Goal: Task Accomplishment & Management: Use online tool/utility

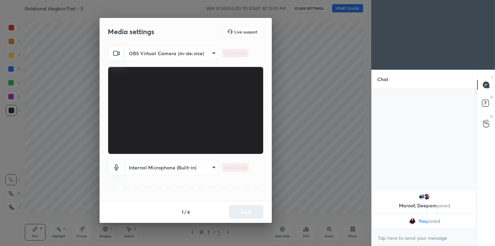
scroll to position [155, 103]
click at [204, 49] on body "1 2 3 4 5 6 7 C X Z C X Z E E Erase all H H Relational Alegbra Part - II WAS SC…" at bounding box center [247, 123] width 495 height 246
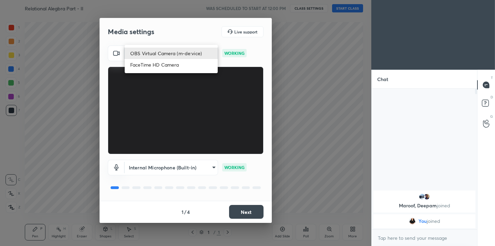
click at [175, 67] on li "FaceTime HD Camera" at bounding box center [171, 64] width 93 height 11
type input "3913558e095c8926cd60c69168c5f8eb9376cbe5de661888911a100d4158e326"
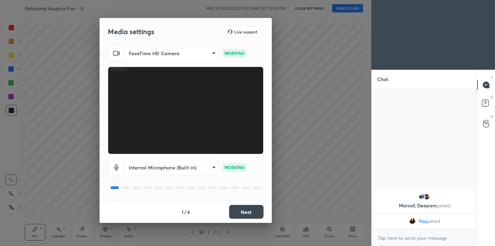
click at [255, 213] on button "Next" at bounding box center [246, 212] width 34 height 14
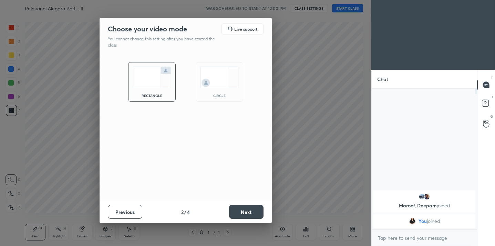
click at [255, 213] on button "Next" at bounding box center [246, 212] width 34 height 14
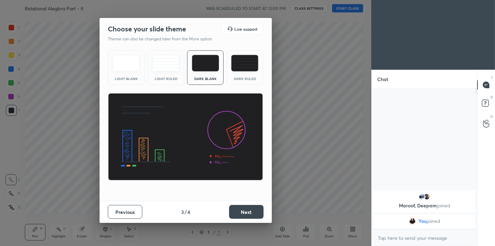
click at [255, 213] on button "Next" at bounding box center [246, 212] width 34 height 14
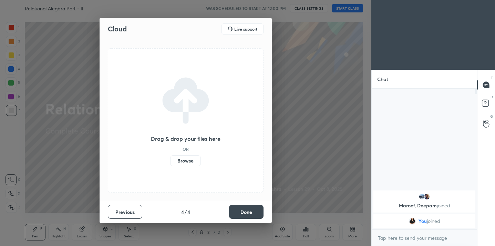
click at [255, 213] on button "Done" at bounding box center [246, 212] width 34 height 14
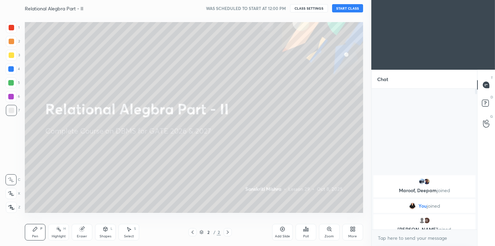
click at [349, 10] on button "START CLASS" at bounding box center [347, 8] width 31 height 8
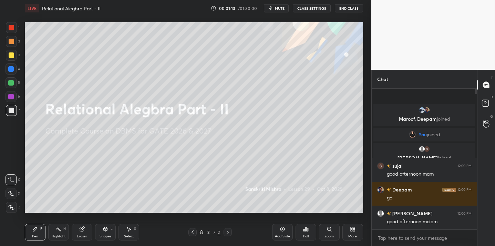
click at [310, 227] on div "Poll" at bounding box center [306, 232] width 21 height 17
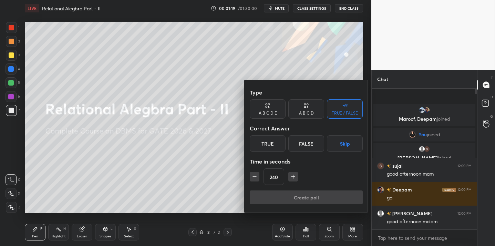
click at [264, 143] on div "True" at bounding box center [268, 143] width 36 height 17
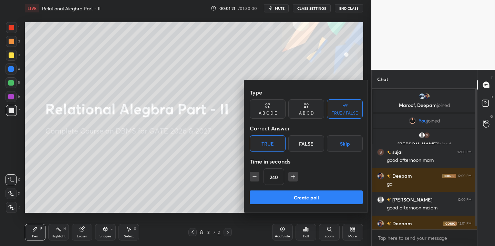
click at [284, 194] on button "Create poll" at bounding box center [306, 197] width 113 height 14
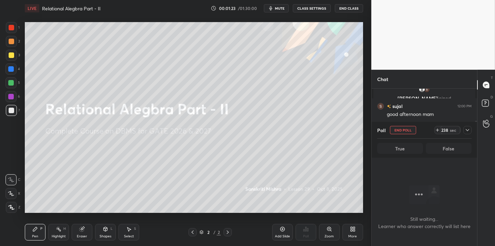
scroll to position [70, 0]
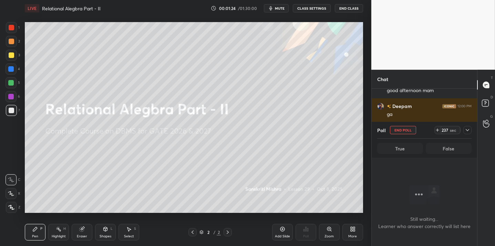
click at [468, 128] on icon at bounding box center [468, 130] width 6 height 6
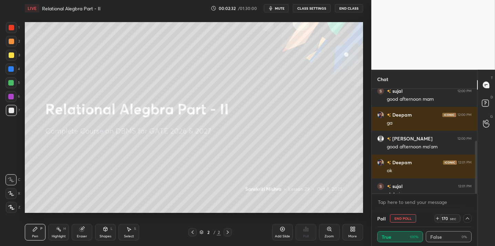
scroll to position [103, 0]
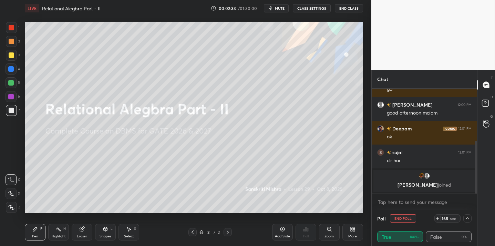
click at [352, 230] on icon at bounding box center [352, 230] width 2 height 2
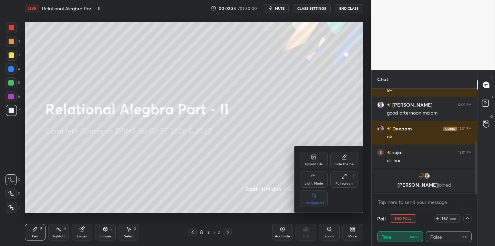
click at [311, 164] on div "Upload File" at bounding box center [314, 163] width 18 height 3
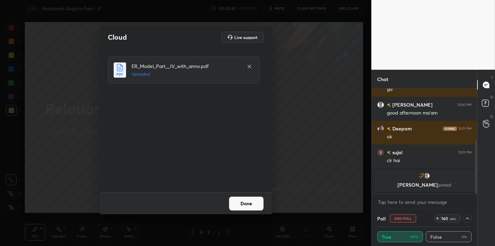
click at [240, 203] on button "Done" at bounding box center [246, 203] width 34 height 14
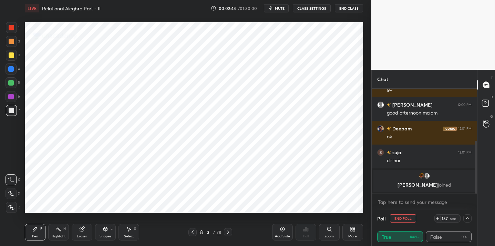
click at [218, 229] on div "78" at bounding box center [219, 232] width 4 height 6
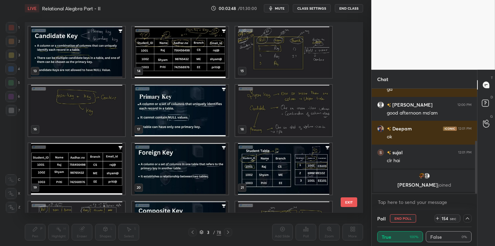
scroll to position [269, 0]
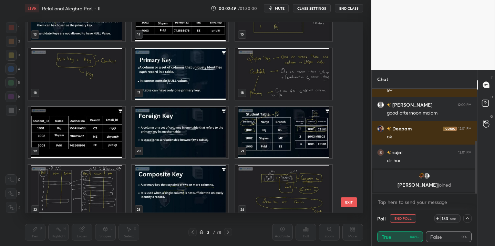
click at [270, 92] on img "grid" at bounding box center [283, 73] width 97 height 51
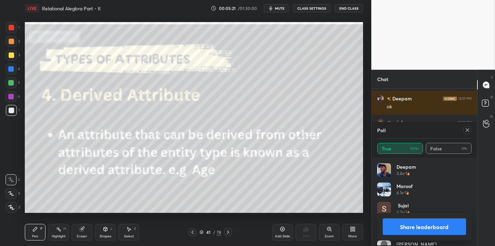
scroll to position [81, 92]
click at [467, 129] on icon at bounding box center [467, 129] width 3 height 3
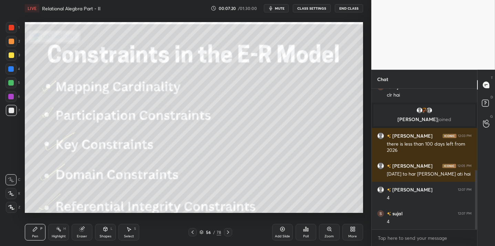
scroll to position [193, 0]
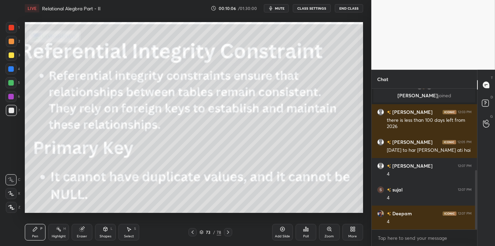
drag, startPoint x: 10, startPoint y: 53, endPoint x: 20, endPoint y: 49, distance: 10.9
click at [11, 53] on div at bounding box center [12, 55] width 6 height 6
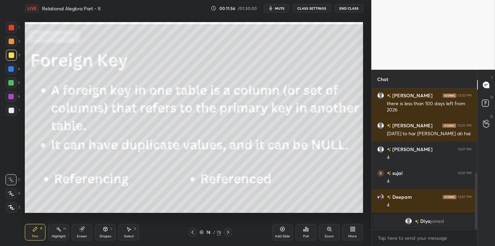
click at [281, 231] on icon at bounding box center [283, 229] width 6 height 6
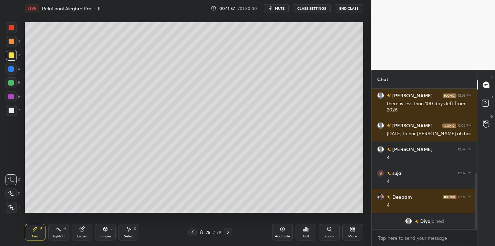
click at [101, 235] on div "Shapes" at bounding box center [106, 235] width 12 height 3
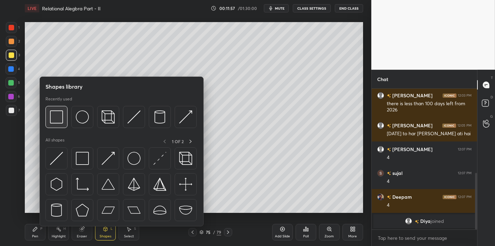
click at [61, 115] on img at bounding box center [56, 116] width 13 height 13
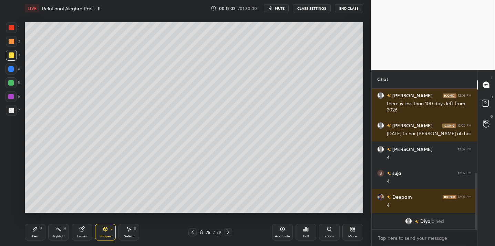
drag, startPoint x: 41, startPoint y: 232, endPoint x: 43, endPoint y: 226, distance: 5.9
click at [42, 232] on div "Pen P" at bounding box center [35, 232] width 21 height 17
drag, startPoint x: 13, startPoint y: 111, endPoint x: 14, endPoint y: 107, distance: 3.8
click at [13, 111] on div at bounding box center [12, 111] width 6 height 6
click at [79, 234] on div "Eraser" at bounding box center [82, 235] width 10 height 3
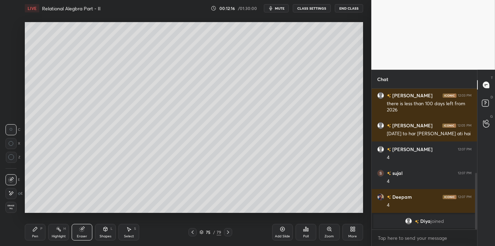
click at [12, 158] on icon at bounding box center [11, 157] width 6 height 6
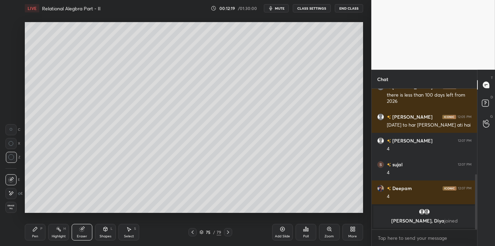
click at [34, 236] on div "Pen" at bounding box center [35, 235] width 6 height 3
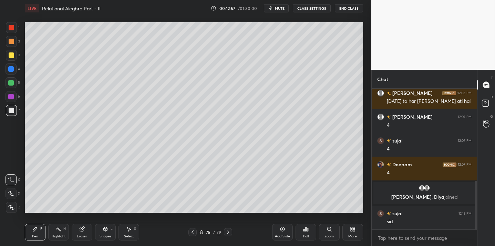
scroll to position [265, 0]
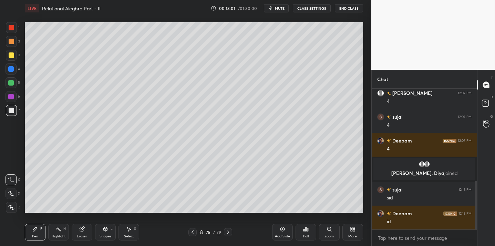
drag, startPoint x: 16, startPoint y: 53, endPoint x: 20, endPoint y: 53, distance: 3.8
click at [17, 53] on div "3" at bounding box center [13, 55] width 14 height 11
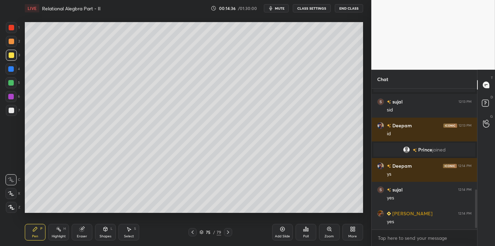
scroll to position [377, 0]
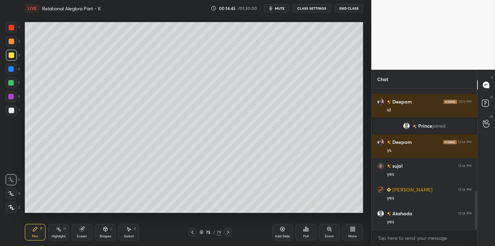
drag, startPoint x: 86, startPoint y: 229, endPoint x: 94, endPoint y: 221, distance: 11.5
click at [87, 229] on div "Eraser" at bounding box center [82, 232] width 21 height 17
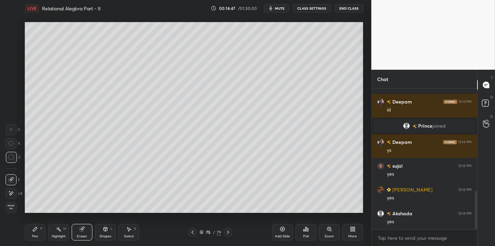
click at [39, 228] on div "Pen P" at bounding box center [35, 232] width 21 height 17
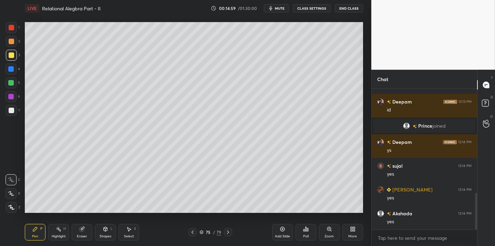
scroll to position [401, 0]
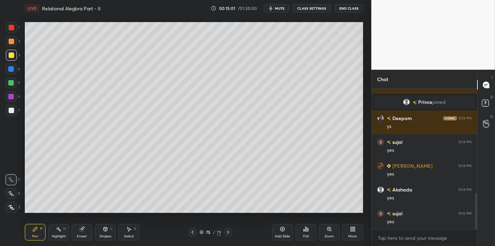
click at [78, 234] on div "Eraser" at bounding box center [82, 235] width 10 height 3
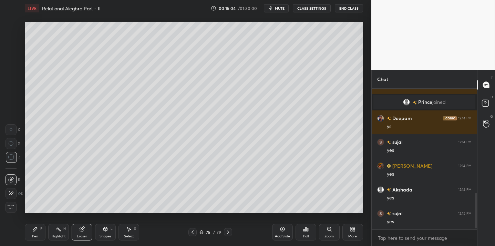
click at [38, 236] on div "Pen P" at bounding box center [35, 232] width 21 height 17
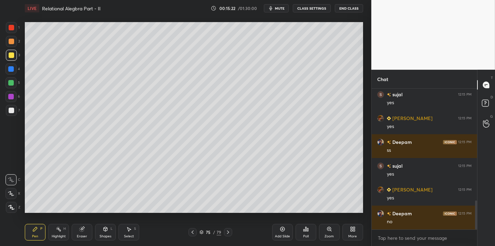
scroll to position [544, 0]
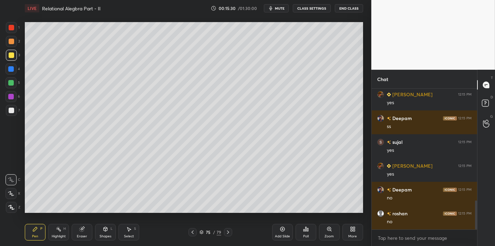
drag, startPoint x: 82, startPoint y: 232, endPoint x: 90, endPoint y: 225, distance: 10.7
click at [82, 232] on div "Eraser" at bounding box center [82, 232] width 21 height 17
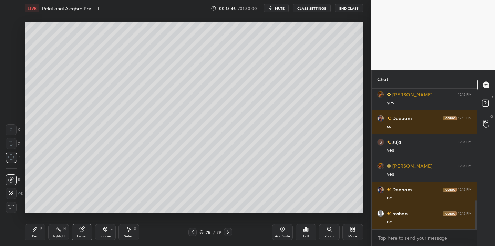
drag, startPoint x: 38, startPoint y: 233, endPoint x: 41, endPoint y: 231, distance: 3.7
click at [39, 232] on div "Pen P" at bounding box center [35, 232] width 21 height 17
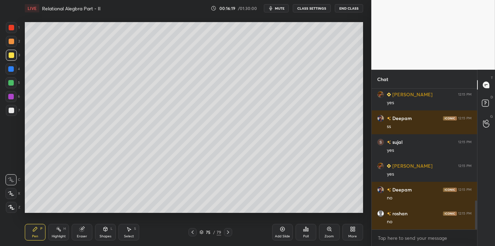
click at [77, 232] on div "Eraser" at bounding box center [82, 232] width 21 height 17
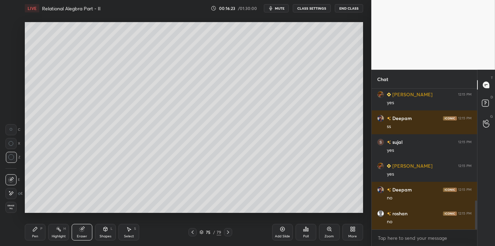
click at [37, 231] on icon at bounding box center [35, 229] width 6 height 6
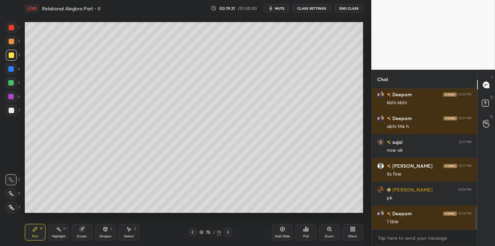
scroll to position [781, 0]
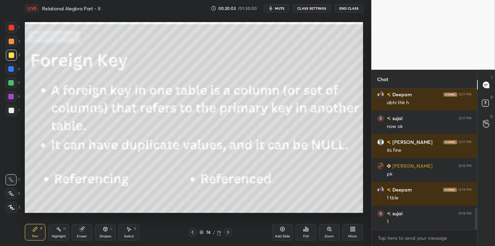
click at [279, 234] on div "Add Slide" at bounding box center [282, 232] width 21 height 17
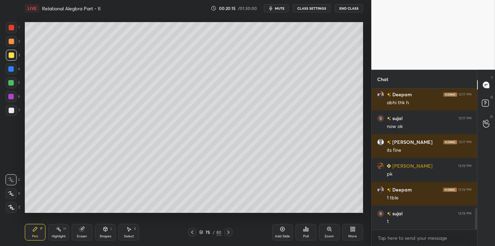
click at [13, 111] on div at bounding box center [12, 111] width 6 height 6
click at [10, 58] on div at bounding box center [12, 55] width 6 height 6
click at [13, 111] on div at bounding box center [12, 111] width 6 height 6
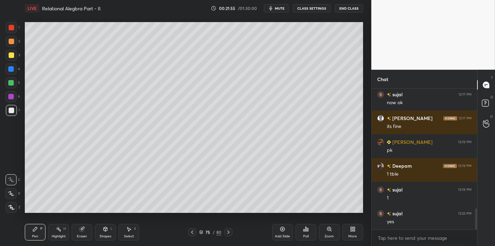
click at [344, 10] on button "End Class" at bounding box center [349, 8] width 28 height 8
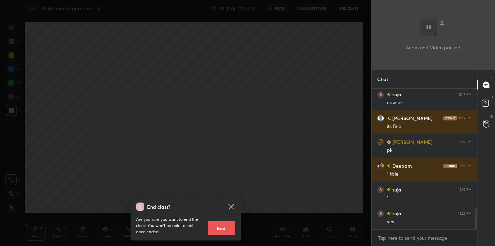
scroll to position [829, 0]
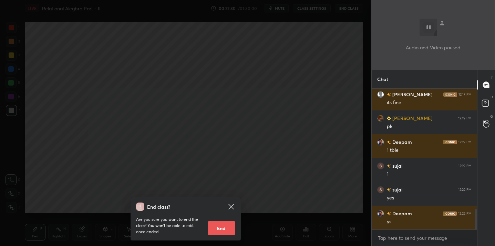
click at [255, 114] on div "End class? Are you sure you want to end the class? You won’t be able to edit on…" at bounding box center [186, 123] width 372 height 246
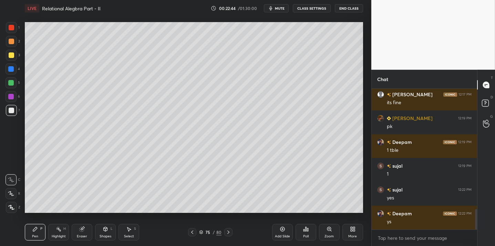
click at [285, 231] on icon at bounding box center [283, 229] width 6 height 6
click at [110, 233] on div "Shapes L" at bounding box center [105, 232] width 21 height 17
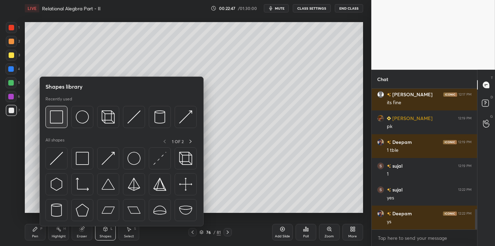
click at [58, 119] on img at bounding box center [56, 116] width 13 height 13
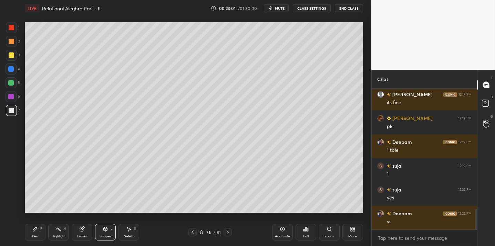
click at [13, 56] on div at bounding box center [12, 55] width 6 height 6
click at [40, 231] on div "Pen P" at bounding box center [35, 232] width 21 height 17
click at [84, 234] on div "Eraser" at bounding box center [82, 235] width 10 height 3
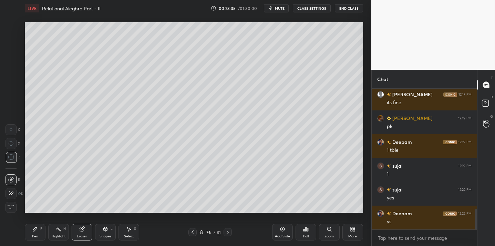
drag, startPoint x: 282, startPoint y: 232, endPoint x: 273, endPoint y: 219, distance: 15.5
click at [281, 232] on div "Add Slide" at bounding box center [282, 232] width 21 height 17
click at [36, 233] on div "Pen P" at bounding box center [35, 232] width 21 height 17
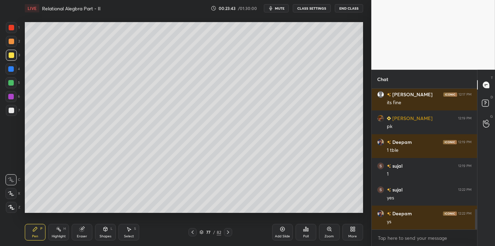
drag, startPoint x: 82, startPoint y: 232, endPoint x: 85, endPoint y: 213, distance: 19.6
click at [82, 231] on div "Eraser" at bounding box center [82, 232] width 21 height 17
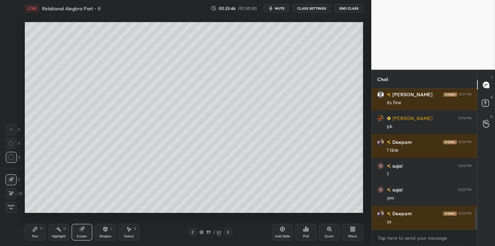
click at [31, 233] on div "Pen P" at bounding box center [35, 232] width 21 height 17
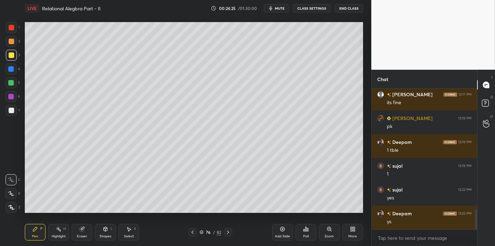
click at [13, 116] on div "7" at bounding box center [13, 112] width 14 height 14
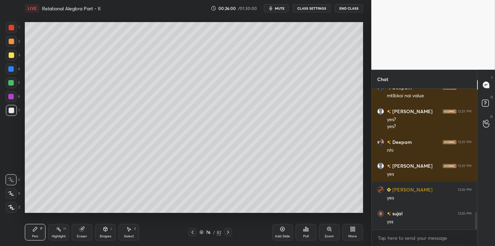
scroll to position [1002, 0]
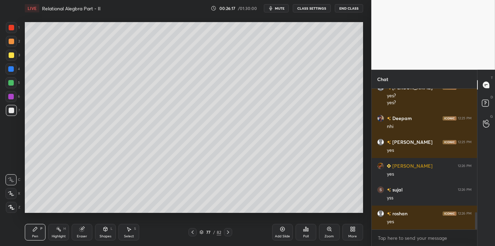
drag, startPoint x: 84, startPoint y: 229, endPoint x: 84, endPoint y: 221, distance: 7.9
click at [84, 229] on icon at bounding box center [82, 229] width 6 height 6
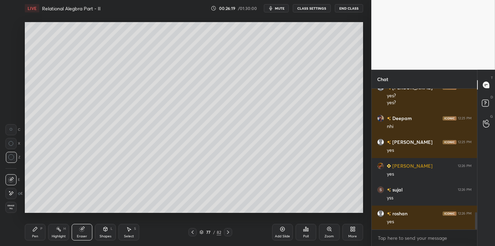
drag, startPoint x: 11, startPoint y: 205, endPoint x: 9, endPoint y: 201, distance: 4.2
click at [11, 205] on span "Erase all" at bounding box center [11, 206] width 10 height 5
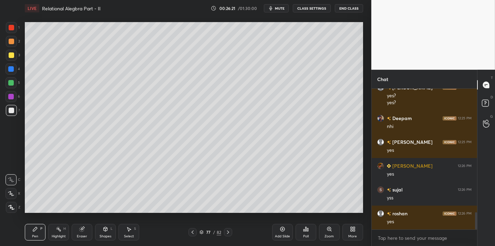
click at [9, 57] on div at bounding box center [12, 55] width 6 height 6
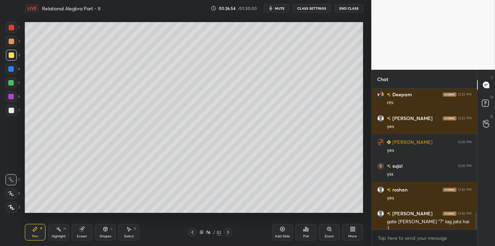
click at [9, 114] on div at bounding box center [11, 110] width 11 height 11
click at [11, 53] on div at bounding box center [12, 55] width 6 height 6
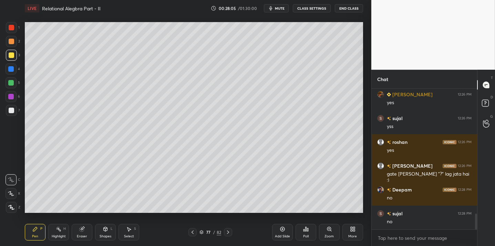
scroll to position [1098, 0]
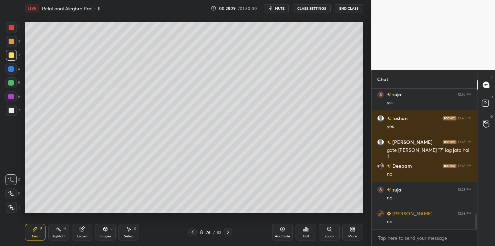
drag, startPoint x: 9, startPoint y: 115, endPoint x: 23, endPoint y: 109, distance: 15.1
click at [10, 115] on div at bounding box center [11, 110] width 11 height 11
click at [83, 233] on div "Eraser" at bounding box center [82, 232] width 21 height 17
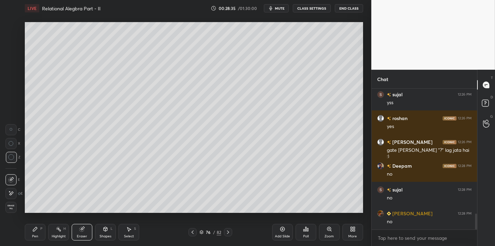
click at [38, 235] on div "Pen P" at bounding box center [35, 232] width 21 height 17
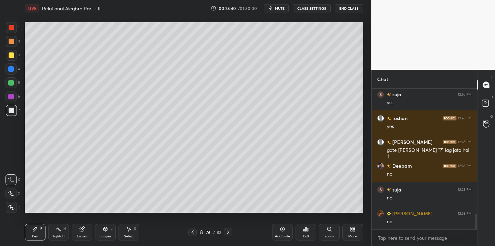
drag, startPoint x: 85, startPoint y: 229, endPoint x: 101, endPoint y: 218, distance: 19.5
click at [88, 228] on div "Eraser" at bounding box center [82, 232] width 21 height 17
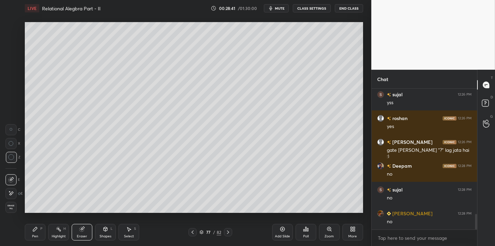
scroll to position [1121, 0]
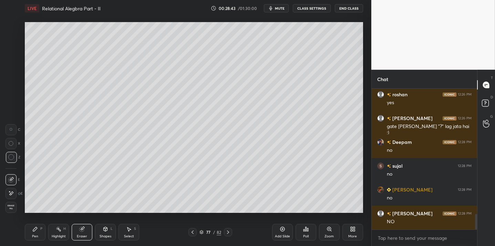
click at [35, 231] on icon at bounding box center [35, 229] width 6 height 6
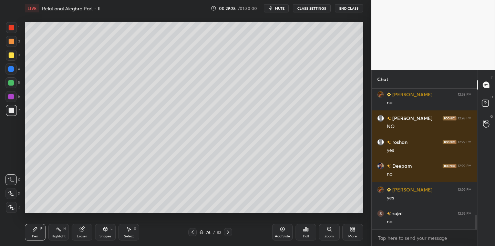
scroll to position [1240, 0]
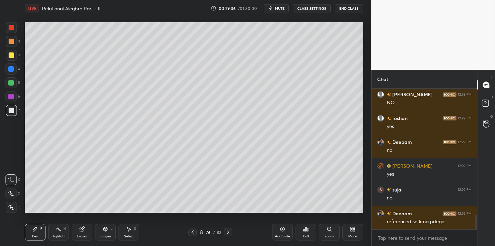
drag, startPoint x: 9, startPoint y: 53, endPoint x: 5, endPoint y: 49, distance: 5.9
click at [9, 53] on div at bounding box center [12, 55] width 6 height 6
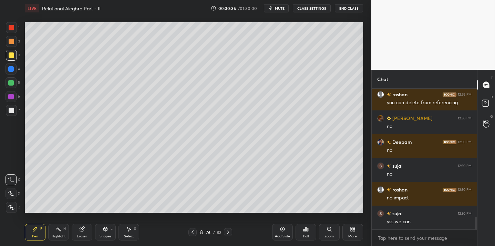
scroll to position [1423, 0]
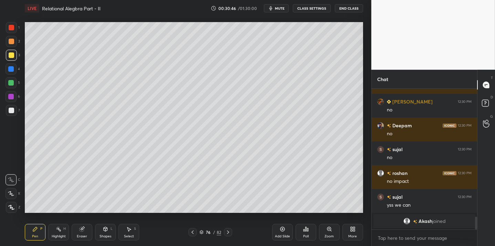
click at [85, 230] on div "Eraser" at bounding box center [82, 232] width 21 height 17
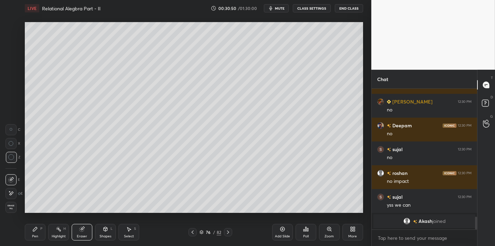
click at [36, 230] on icon at bounding box center [35, 229] width 6 height 6
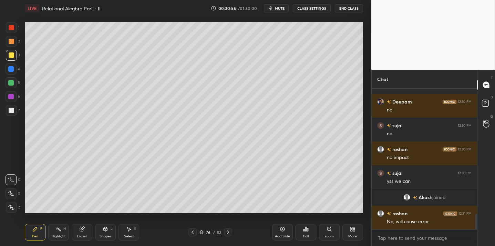
scroll to position [1131, 0]
click at [13, 108] on div at bounding box center [12, 111] width 6 height 6
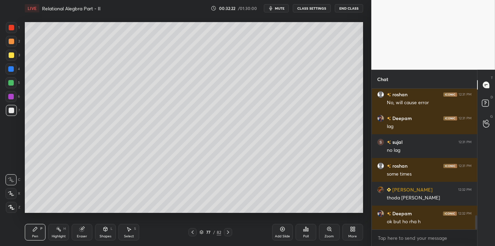
scroll to position [1257, 0]
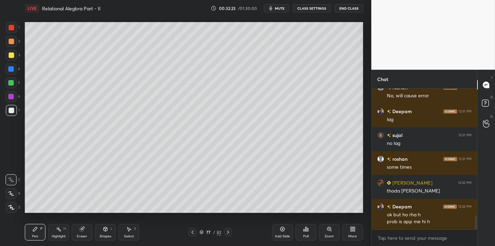
click at [346, 9] on button "End Class" at bounding box center [349, 8] width 28 height 8
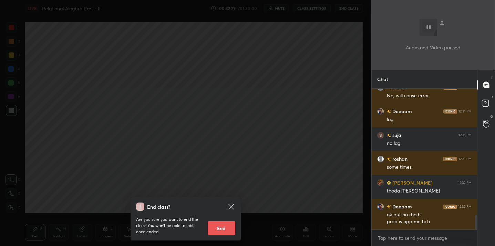
scroll to position [1281, 0]
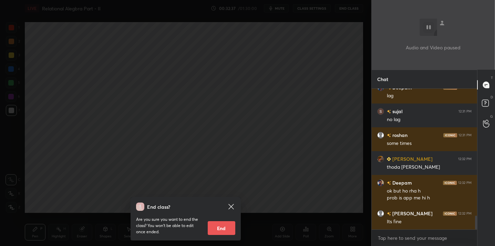
click at [301, 120] on div "End class? Are you sure you want to end the class? You won’t be able to edit on…" at bounding box center [186, 123] width 372 height 246
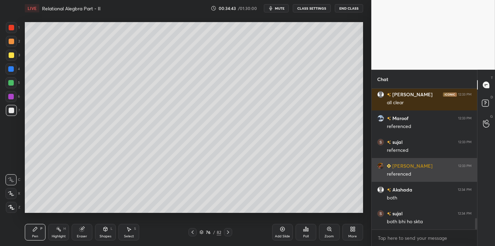
scroll to position [1614, 0]
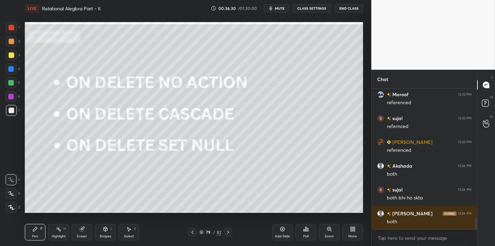
click at [14, 53] on div at bounding box center [11, 55] width 11 height 11
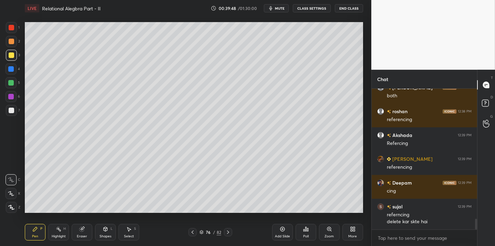
scroll to position [1764, 0]
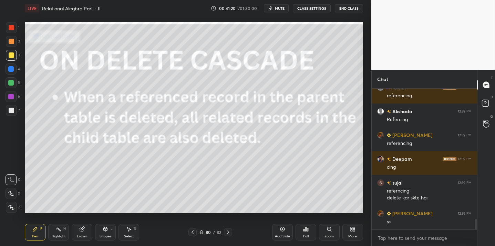
drag, startPoint x: 281, startPoint y: 230, endPoint x: 279, endPoint y: 219, distance: 10.6
click at [281, 229] on icon at bounding box center [283, 229] width 6 height 6
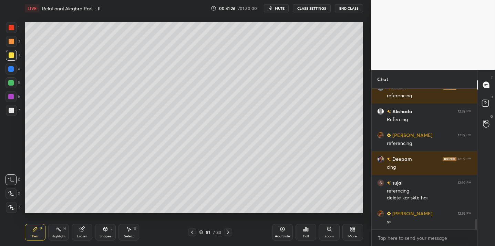
click at [106, 234] on div "Shapes" at bounding box center [106, 235] width 12 height 3
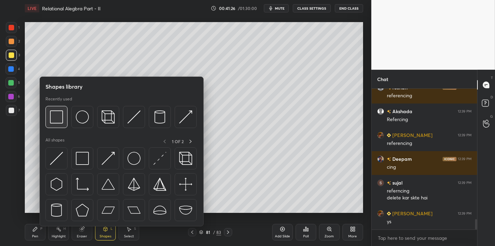
click at [62, 121] on img at bounding box center [56, 116] width 13 height 13
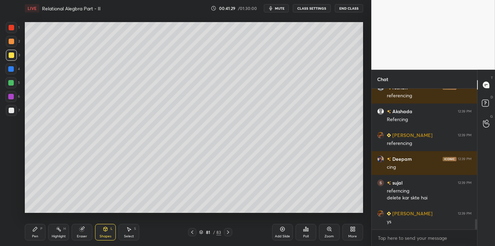
click at [40, 229] on div "P" at bounding box center [41, 228] width 2 height 3
click at [107, 234] on div "Shapes" at bounding box center [106, 235] width 12 height 3
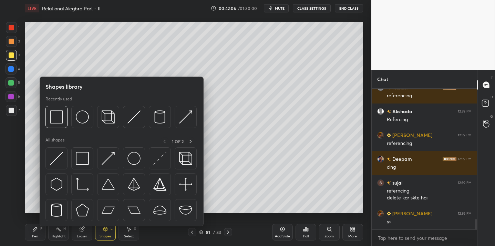
click at [36, 236] on div "Pen" at bounding box center [35, 235] width 6 height 3
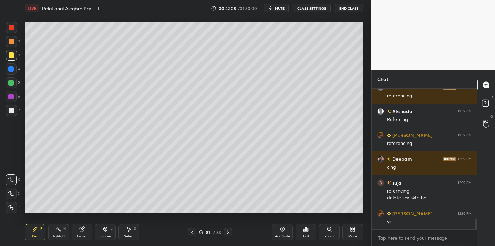
click at [83, 230] on div "Eraser" at bounding box center [82, 232] width 21 height 17
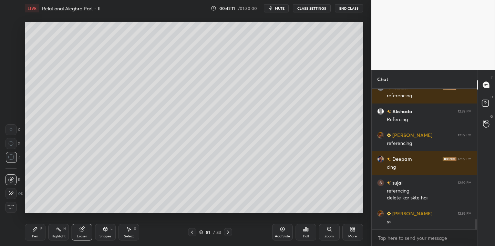
click at [32, 230] on icon at bounding box center [35, 229] width 6 height 6
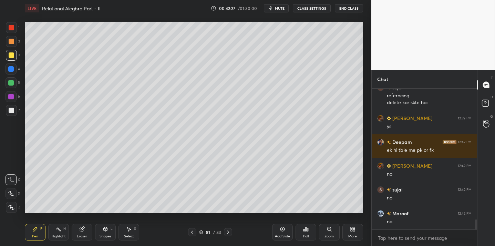
scroll to position [1883, 0]
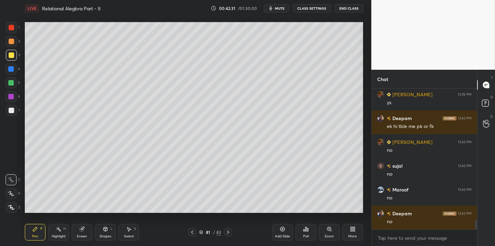
drag, startPoint x: 84, startPoint y: 231, endPoint x: 86, endPoint y: 216, distance: 15.3
click at [84, 231] on icon at bounding box center [82, 229] width 6 height 6
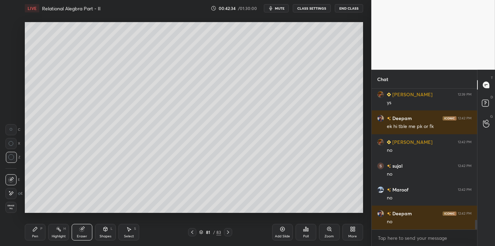
click at [38, 233] on div "Pen P" at bounding box center [35, 232] width 21 height 17
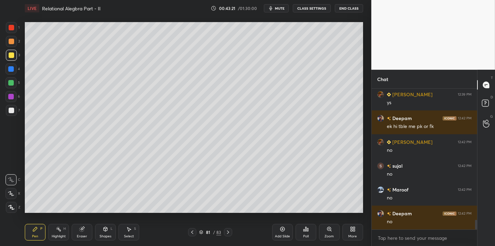
click at [11, 115] on div at bounding box center [11, 110] width 11 height 11
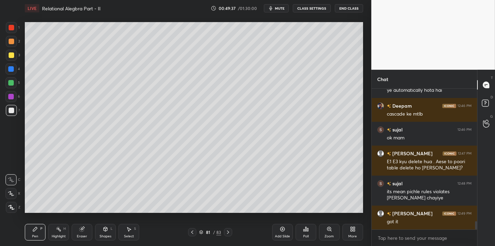
scroll to position [2235, 0]
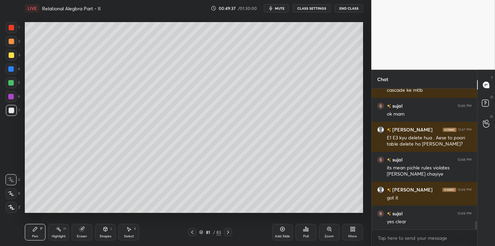
drag, startPoint x: 13, startPoint y: 54, endPoint x: 19, endPoint y: 58, distance: 7.1
click at [13, 54] on div at bounding box center [12, 55] width 6 height 6
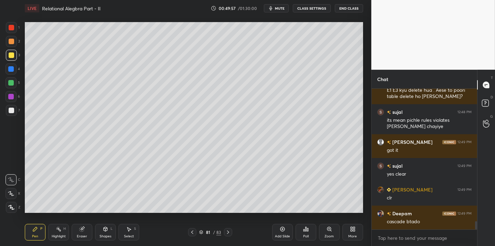
scroll to position [2306, 0]
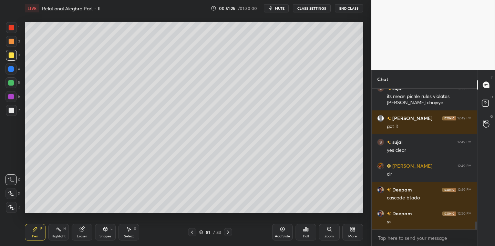
drag, startPoint x: 86, startPoint y: 232, endPoint x: 90, endPoint y: 230, distance: 4.7
click at [88, 232] on div "Eraser" at bounding box center [82, 232] width 21 height 17
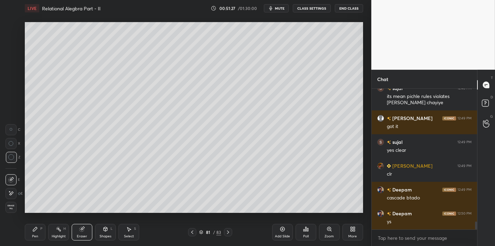
click at [38, 234] on div "Pen P" at bounding box center [35, 232] width 21 height 17
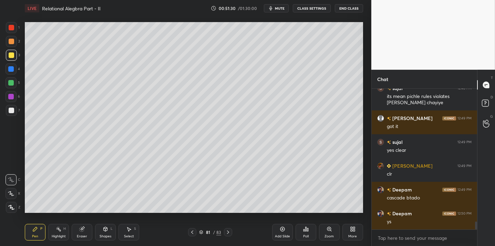
click at [82, 239] on div "Eraser" at bounding box center [82, 232] width 21 height 17
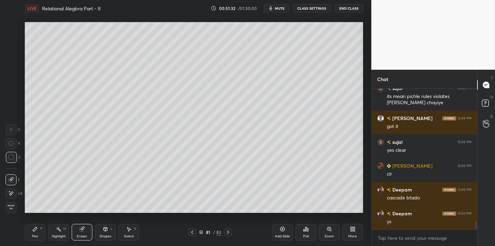
click at [39, 234] on div "Pen P" at bounding box center [35, 232] width 21 height 17
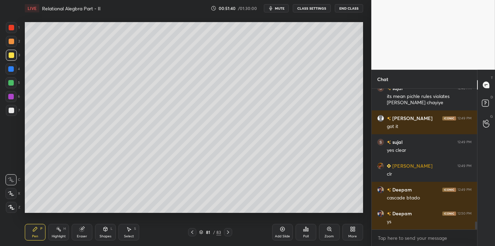
click at [249, 213] on div "Setting up your live class Poll for secs No correct answer Start poll" at bounding box center [194, 118] width 344 height 202
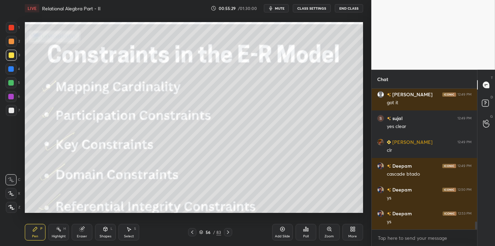
click at [289, 232] on div "Add Slide" at bounding box center [282, 232] width 21 height 17
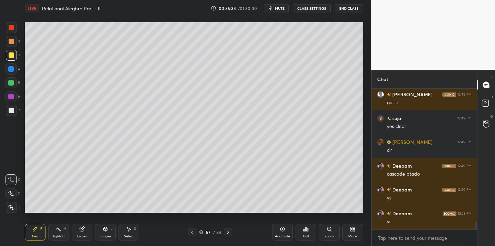
click at [101, 234] on div "Shapes" at bounding box center [106, 235] width 12 height 3
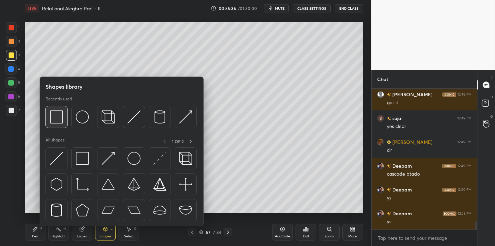
click at [60, 121] on img at bounding box center [56, 116] width 13 height 13
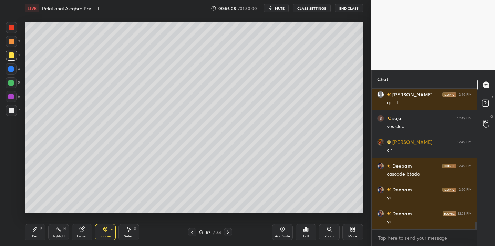
click at [37, 233] on div "Pen P" at bounding box center [35, 232] width 21 height 17
click at [12, 115] on div at bounding box center [11, 110] width 11 height 11
drag, startPoint x: 81, startPoint y: 221, endPoint x: 85, endPoint y: 225, distance: 5.6
click at [84, 222] on div "Pen P Highlight H Eraser Shapes L Select S 57 / 84 Add Slide Poll Zoom More" at bounding box center [194, 232] width 339 height 28
drag, startPoint x: 88, startPoint y: 234, endPoint x: 89, endPoint y: 224, distance: 9.7
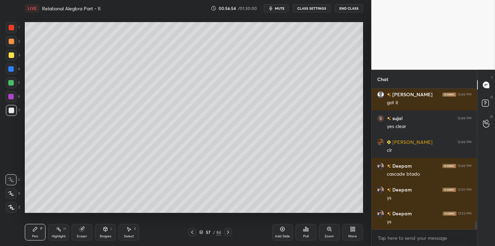
click at [89, 232] on div "Eraser" at bounding box center [82, 232] width 21 height 17
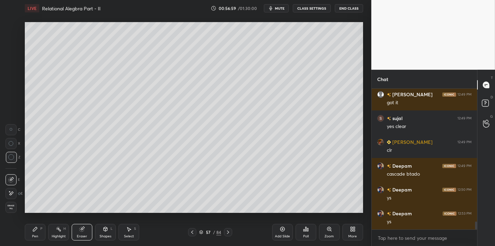
click at [36, 231] on icon at bounding box center [35, 229] width 6 height 6
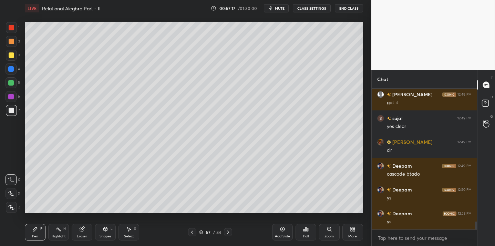
click at [13, 56] on div at bounding box center [12, 55] width 6 height 6
click at [12, 112] on div at bounding box center [12, 111] width 6 height 6
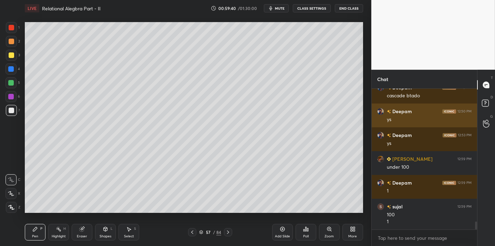
scroll to position [2432, 0]
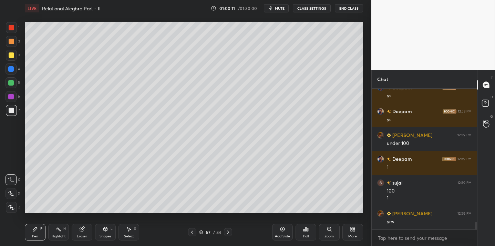
click at [12, 70] on div at bounding box center [11, 69] width 6 height 6
click at [81, 232] on div "Eraser" at bounding box center [82, 232] width 21 height 17
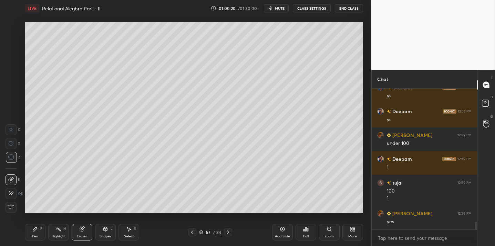
click at [38, 230] on div "Pen P" at bounding box center [35, 232] width 21 height 17
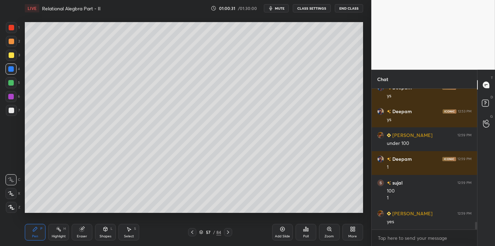
click at [79, 234] on div "Eraser" at bounding box center [82, 235] width 10 height 3
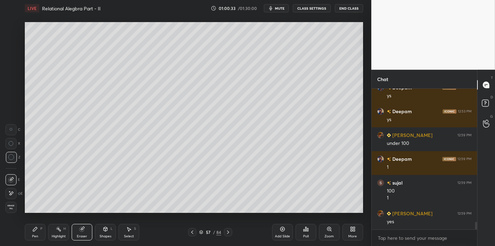
click at [37, 228] on icon at bounding box center [35, 229] width 4 height 4
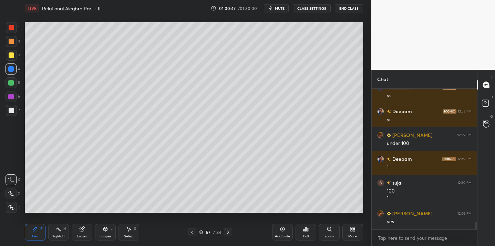
drag, startPoint x: 83, startPoint y: 230, endPoint x: 87, endPoint y: 215, distance: 15.6
click at [82, 229] on icon at bounding box center [82, 229] width 4 height 4
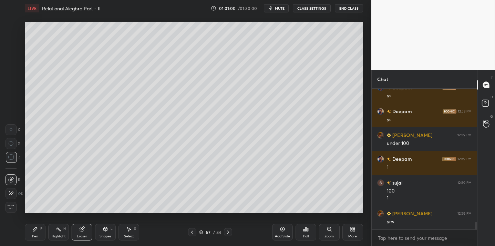
click at [38, 232] on div "Pen P" at bounding box center [35, 232] width 21 height 17
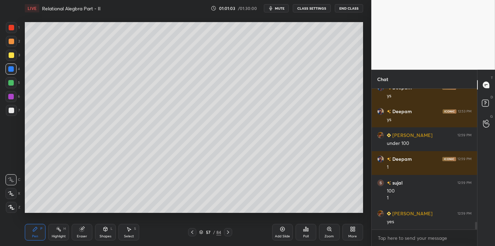
click at [12, 54] on div at bounding box center [12, 55] width 6 height 6
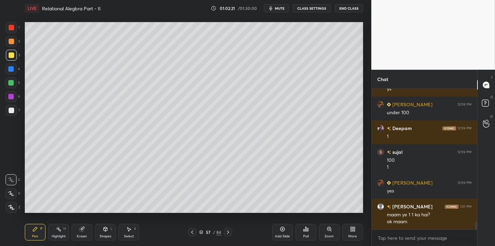
scroll to position [2487, 0]
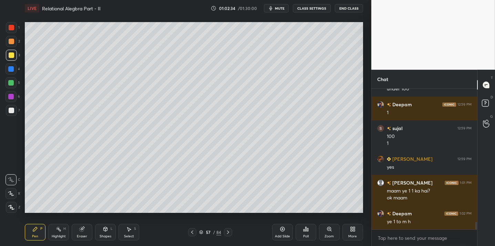
click at [13, 112] on div at bounding box center [12, 111] width 6 height 6
drag, startPoint x: 82, startPoint y: 229, endPoint x: 90, endPoint y: 213, distance: 18.0
click at [82, 229] on icon at bounding box center [82, 229] width 4 height 4
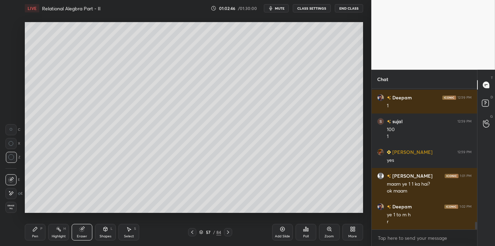
scroll to position [2517, 0]
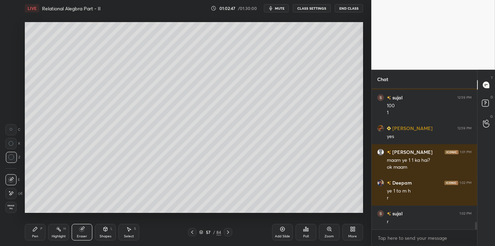
click at [34, 231] on icon at bounding box center [35, 229] width 4 height 4
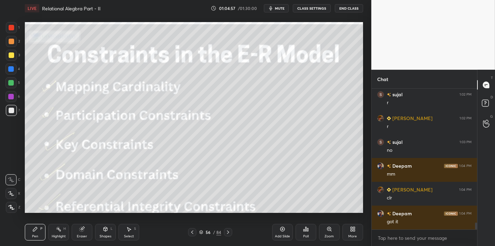
scroll to position [2660, 0]
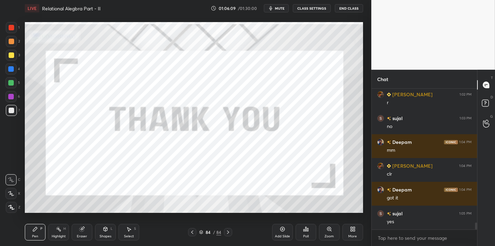
click at [279, 233] on div "Add Slide" at bounding box center [282, 232] width 21 height 17
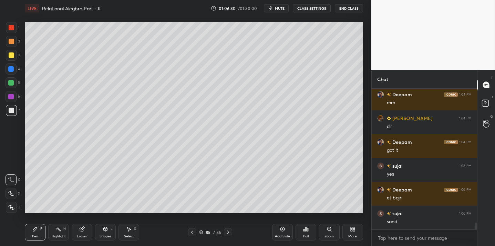
scroll to position [2714, 0]
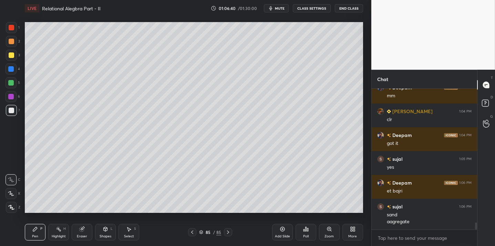
click at [9, 54] on div at bounding box center [12, 55] width 6 height 6
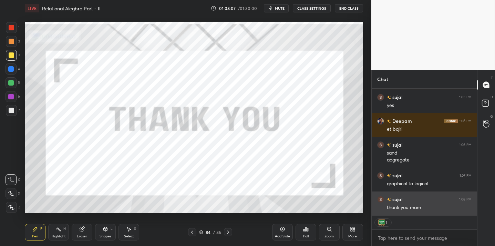
scroll to position [2800, 0]
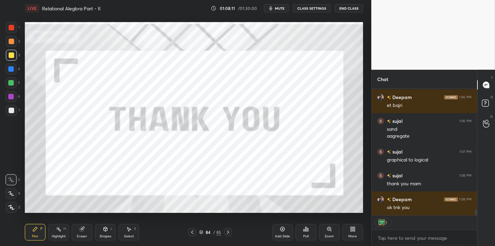
click at [348, 10] on button "End Class" at bounding box center [349, 8] width 28 height 8
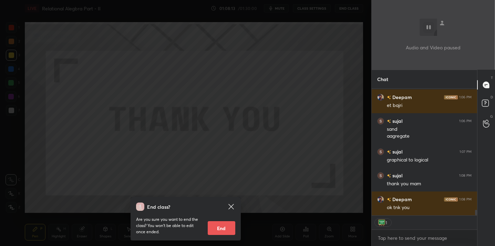
click at [219, 230] on button "End" at bounding box center [222, 228] width 28 height 14
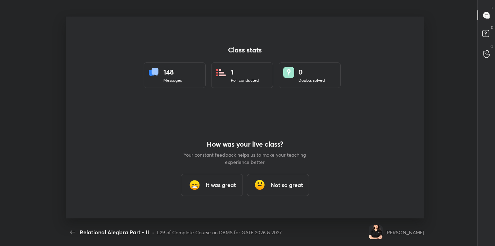
scroll to position [0, 0]
type textarea "x"
